Goal: Check status: Check status

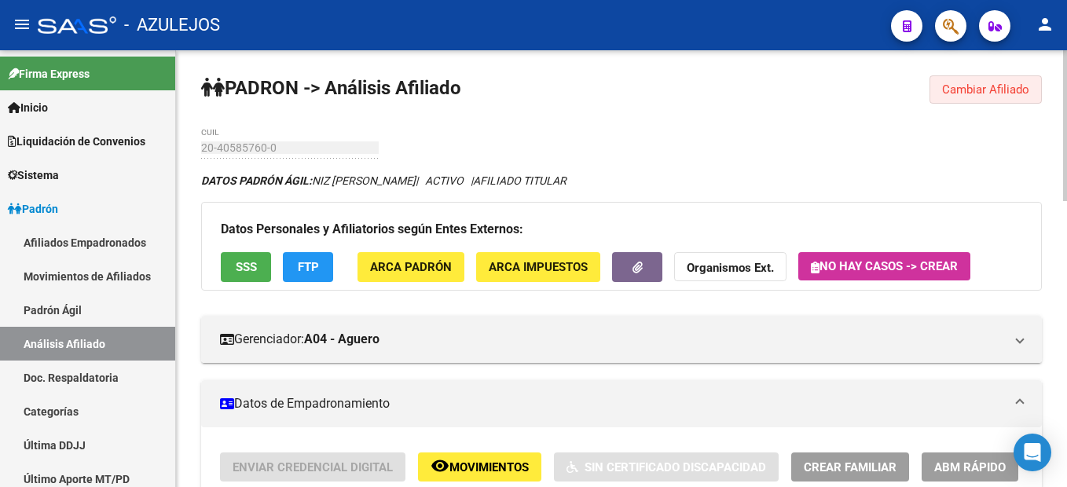
click at [1000, 97] on button "Cambiar Afiliado" at bounding box center [985, 89] width 112 height 28
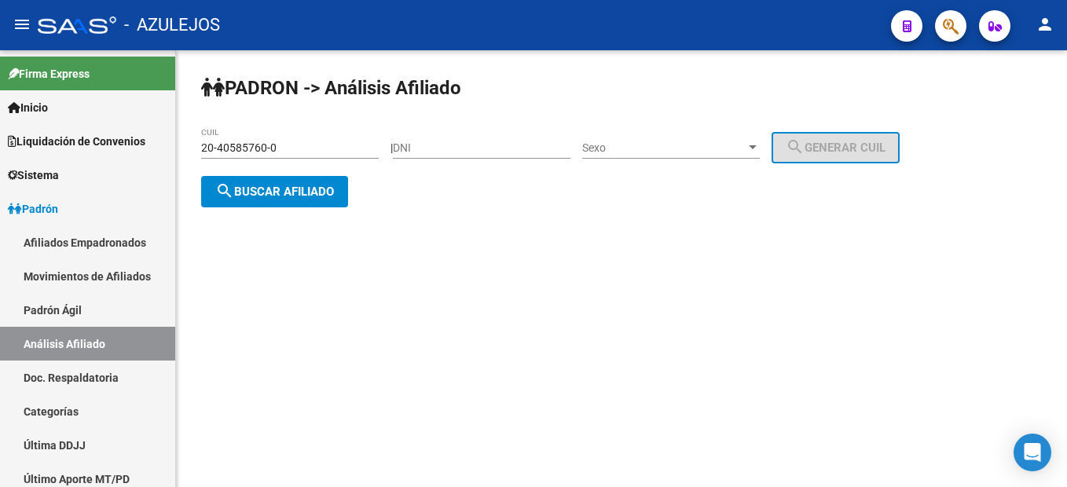
click at [448, 147] on input "DNI" at bounding box center [481, 147] width 177 height 13
paste input "31203832"
type input "31203832"
click at [642, 152] on span "Sexo" at bounding box center [663, 147] width 163 height 13
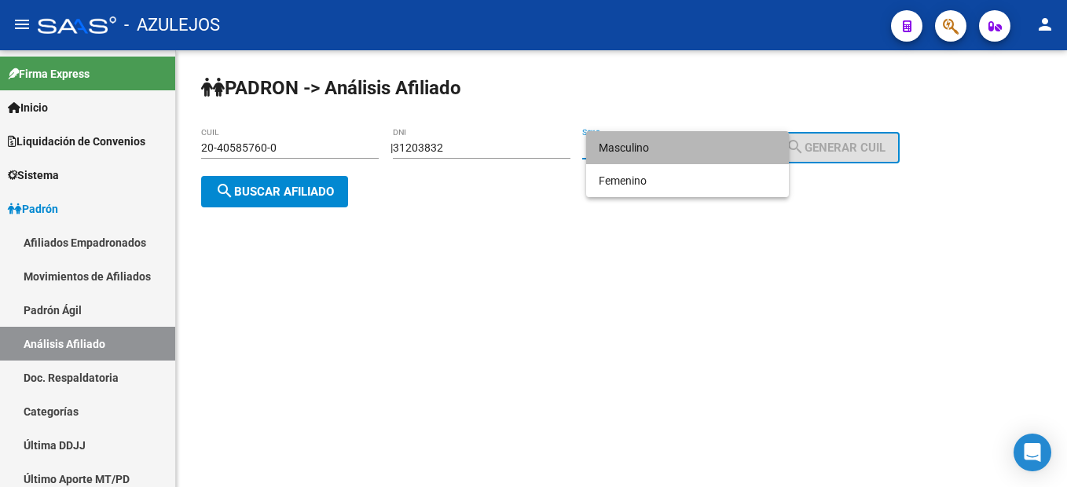
click at [623, 146] on span "Masculino" at bounding box center [686, 147] width 177 height 33
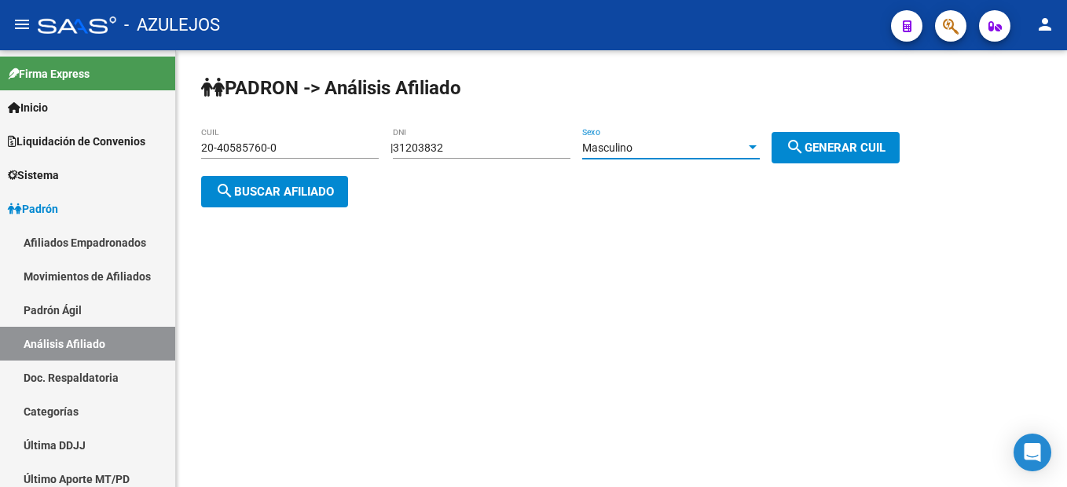
click at [804, 154] on mat-icon "search" at bounding box center [794, 146] width 19 height 19
type input "20-31203832-4"
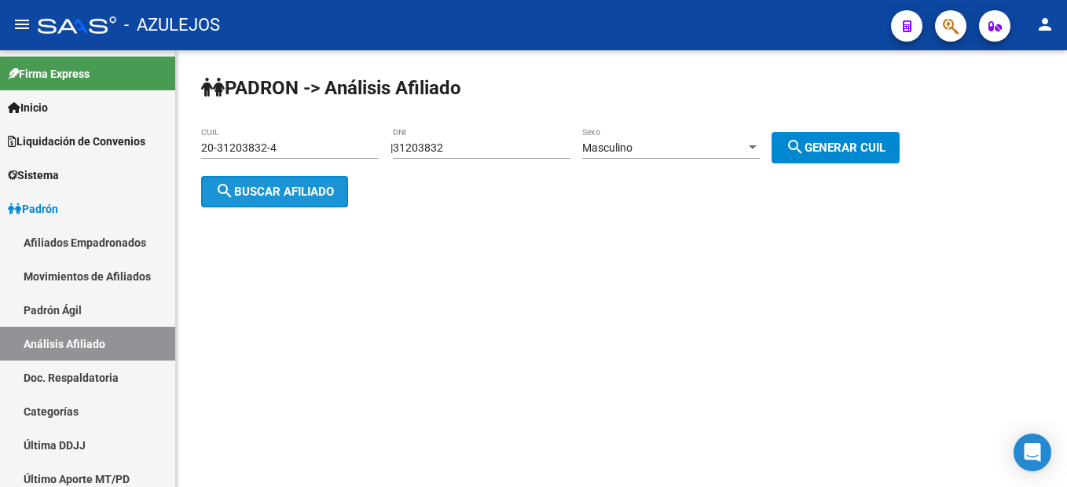
click at [281, 193] on span "search Buscar afiliado" at bounding box center [274, 192] width 119 height 14
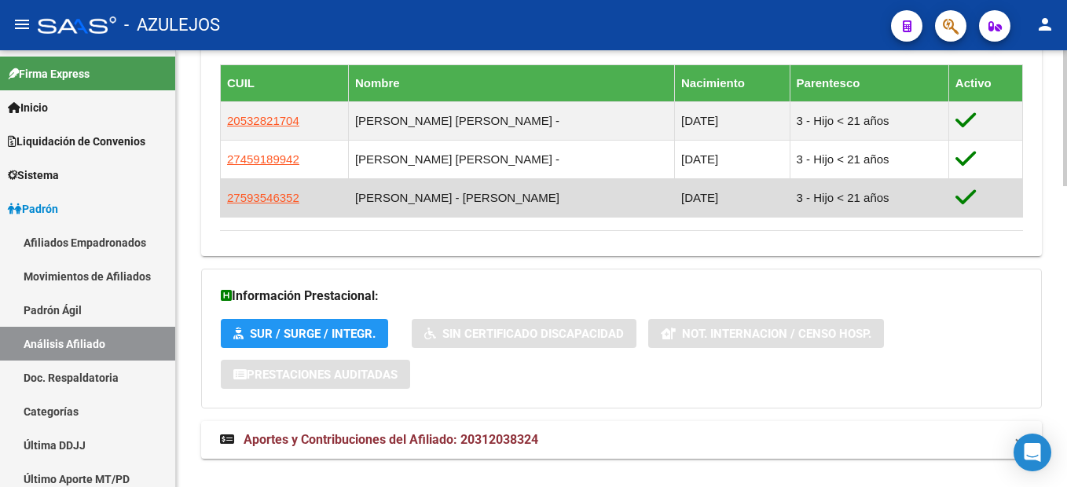
scroll to position [969, 0]
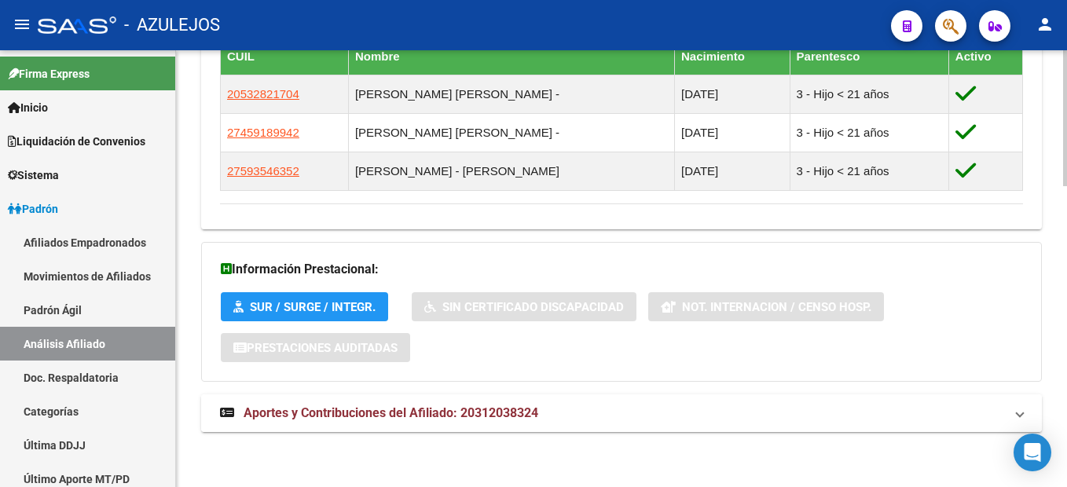
click at [496, 416] on span "Aportes y Contribuciones del Afiliado: 20312038324" at bounding box center [390, 412] width 295 height 15
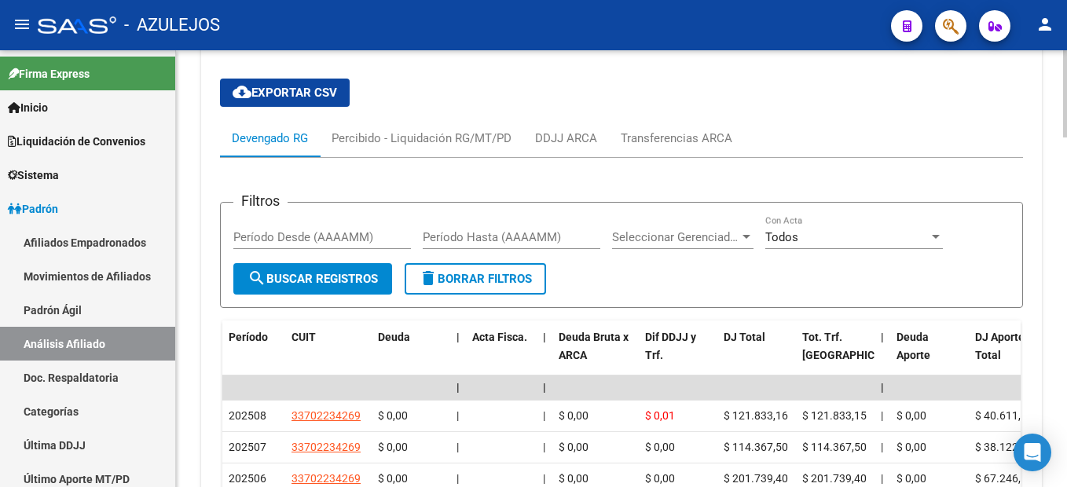
scroll to position [1530, 0]
